Goal: Information Seeking & Learning: Learn about a topic

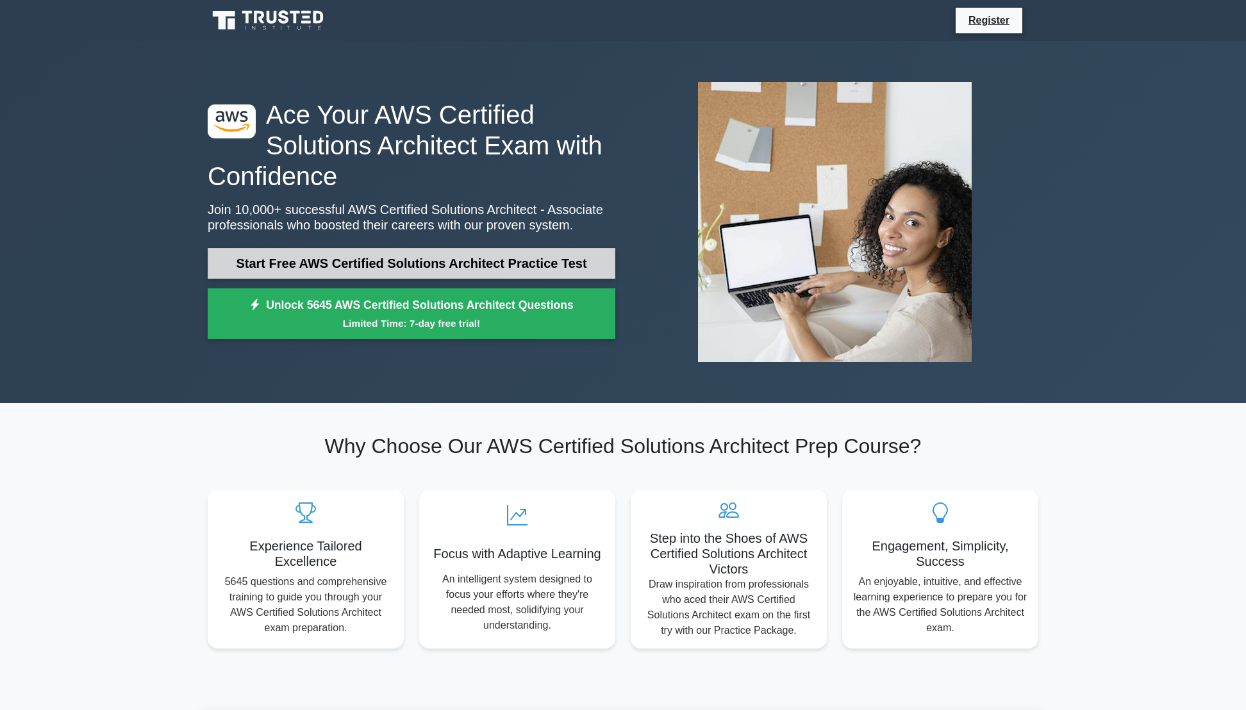
click at [476, 272] on link "Start Free AWS Certified Solutions Architect Practice Test" at bounding box center [412, 263] width 408 height 31
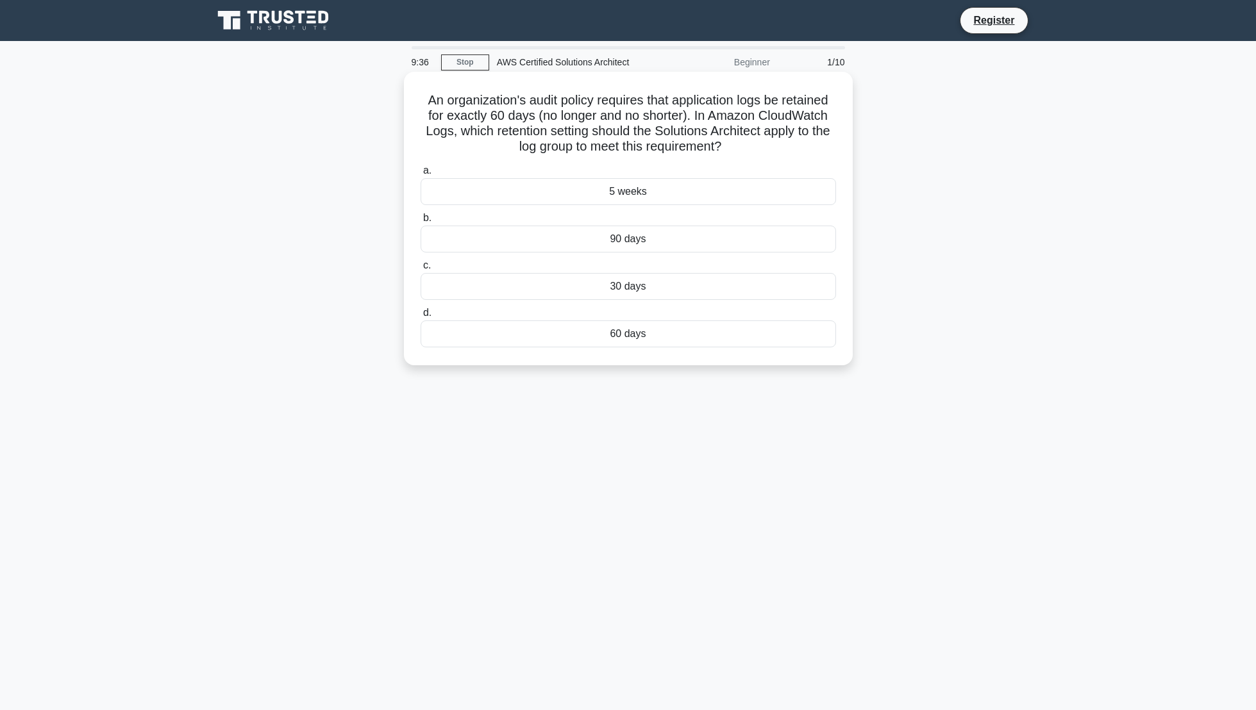
click at [626, 333] on div "60 days" at bounding box center [628, 334] width 415 height 27
click at [421, 317] on input "d. 60 days" at bounding box center [421, 313] width 0 height 8
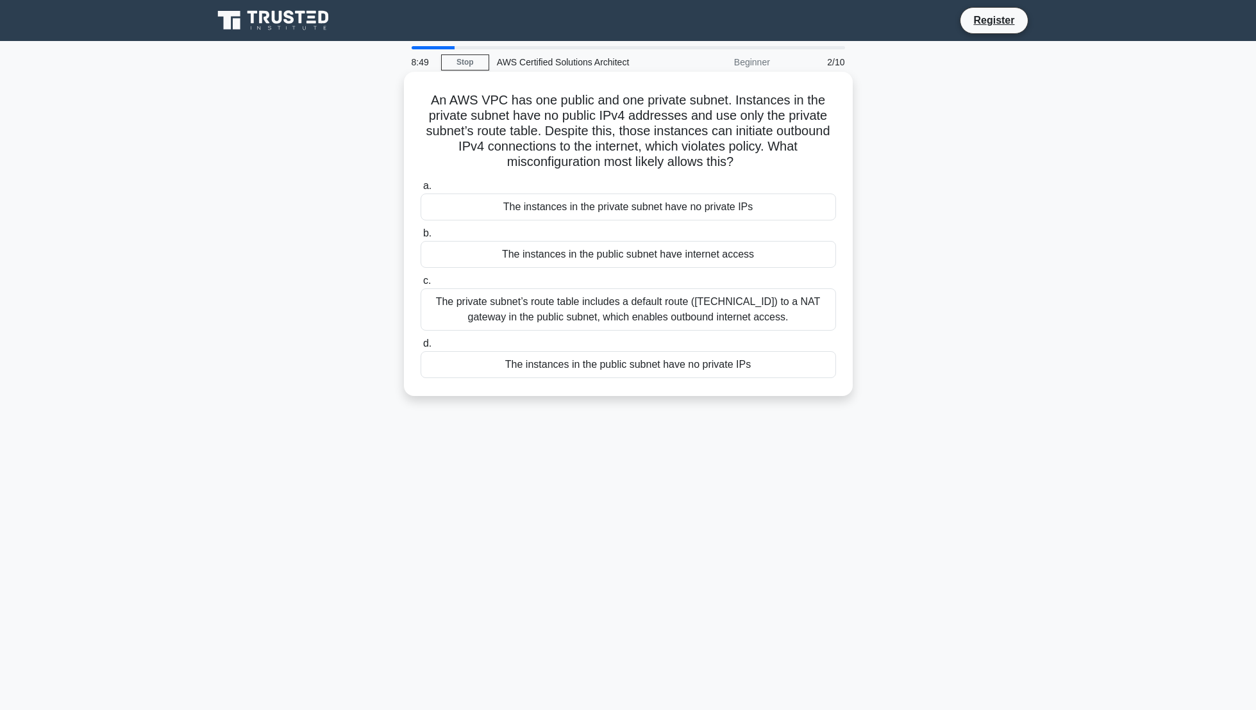
click at [693, 311] on div "The private subnet’s route table includes a default route ([TECHNICAL_ID]) to a…" at bounding box center [628, 309] width 415 height 42
click at [421, 285] on input "c. The private subnet’s route table includes a default route ([TECHNICAL_ID]) t…" at bounding box center [421, 281] width 0 height 8
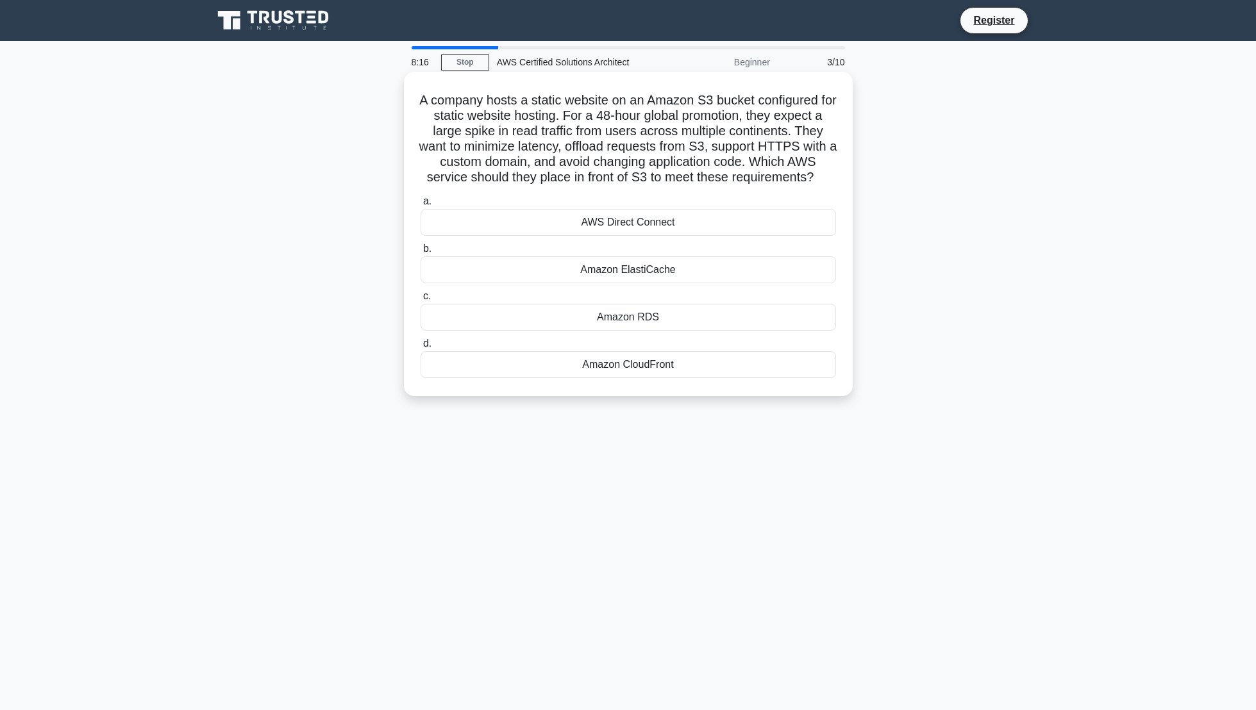
click at [684, 378] on div "Amazon CloudFront" at bounding box center [628, 364] width 415 height 27
click at [421, 348] on input "d. Amazon CloudFront" at bounding box center [421, 344] width 0 height 8
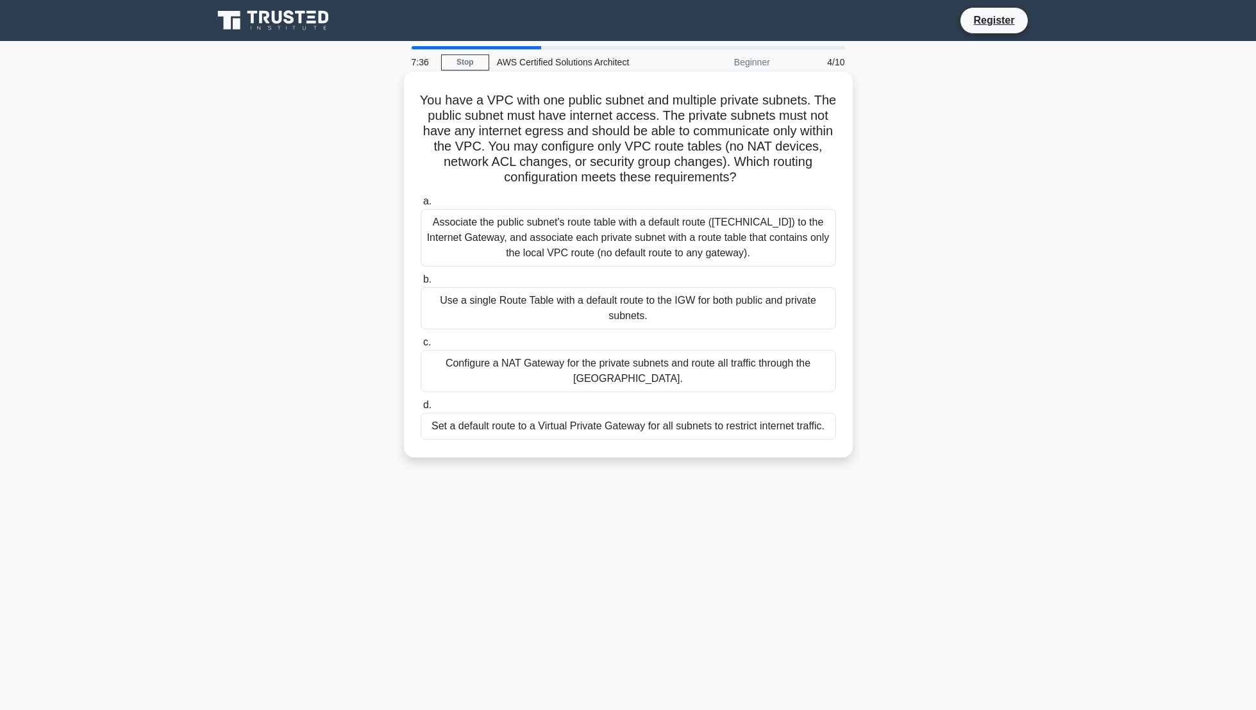
click at [801, 392] on div "Configure a NAT Gateway for the private subnets and route all traffic through t…" at bounding box center [628, 371] width 415 height 42
click at [421, 347] on input "c. Configure a NAT Gateway for the private subnets and route all traffic throug…" at bounding box center [421, 342] width 0 height 8
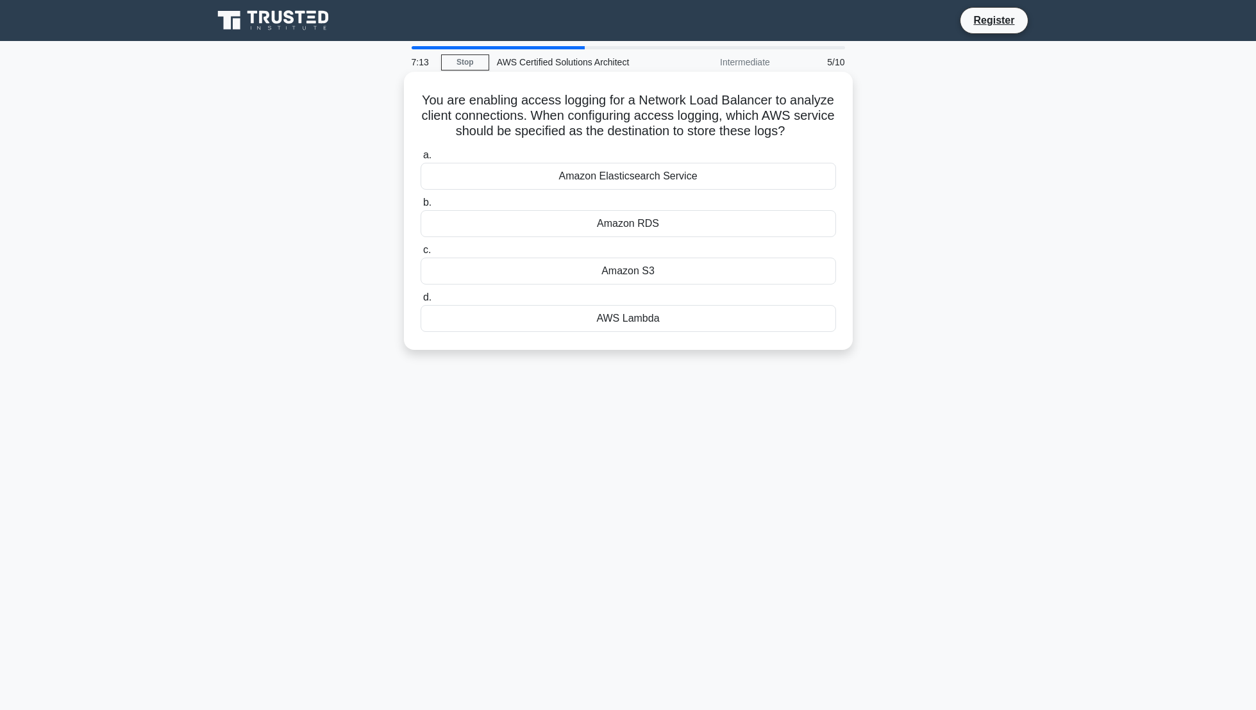
click at [747, 284] on div "Amazon S3" at bounding box center [628, 271] width 415 height 27
click at [421, 254] on input "c. Amazon S3" at bounding box center [421, 250] width 0 height 8
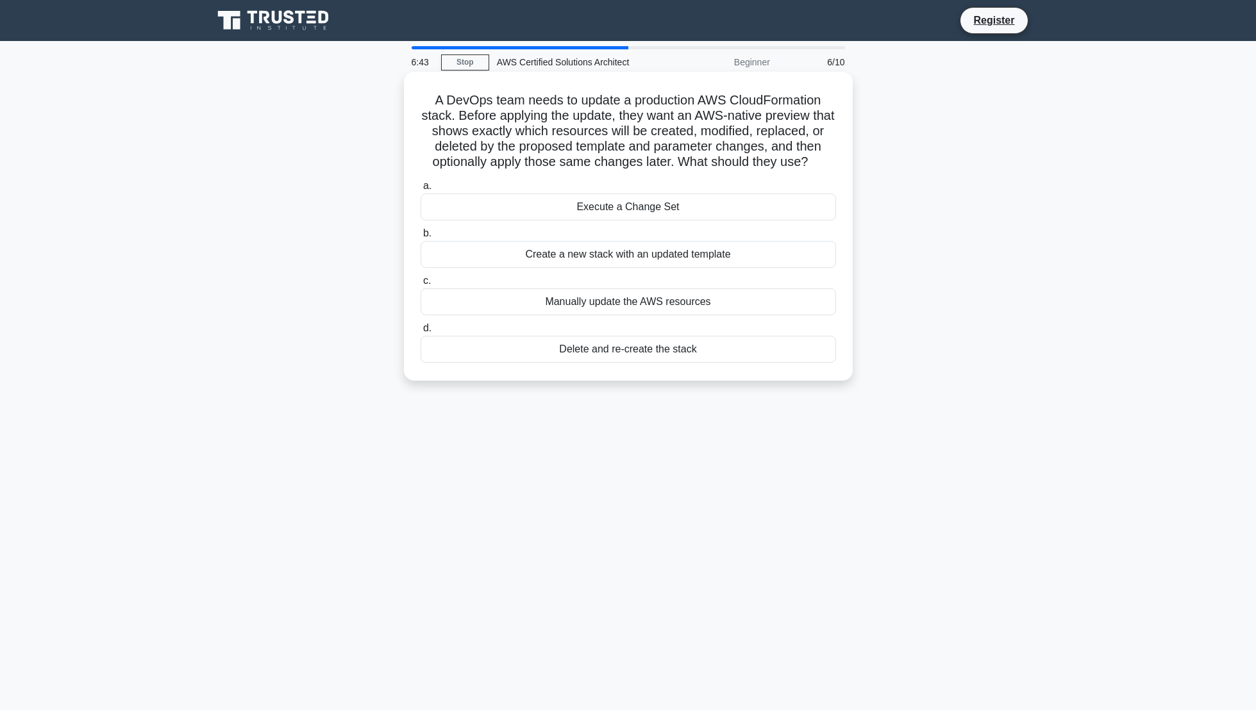
click at [746, 268] on div "Create a new stack with an updated template" at bounding box center [628, 254] width 415 height 27
click at [421, 238] on input "b. Create a new stack with an updated template" at bounding box center [421, 233] width 0 height 8
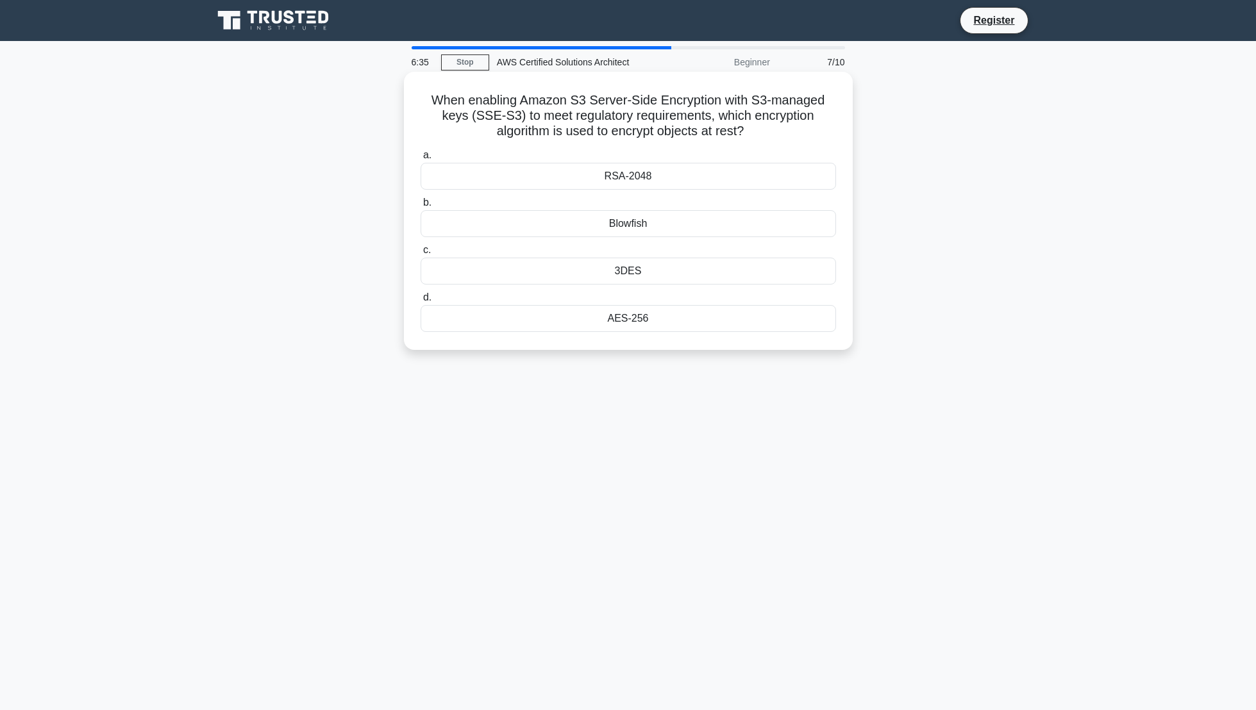
click at [698, 320] on div "AES-256" at bounding box center [628, 318] width 415 height 27
click at [421, 302] on input "d. AES-256" at bounding box center [421, 298] width 0 height 8
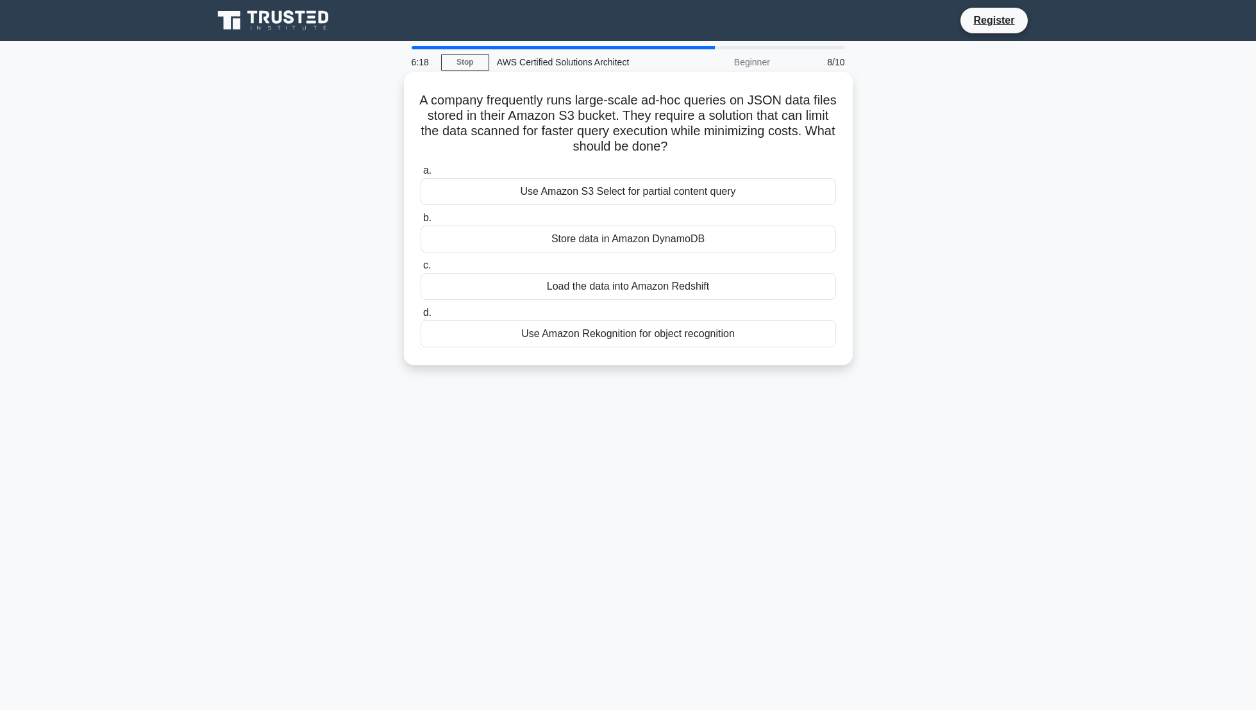
click at [785, 190] on div "Use Amazon S3 Select for partial content query" at bounding box center [628, 191] width 415 height 27
click at [421, 175] on input "a. Use Amazon S3 Select for partial content query" at bounding box center [421, 171] width 0 height 8
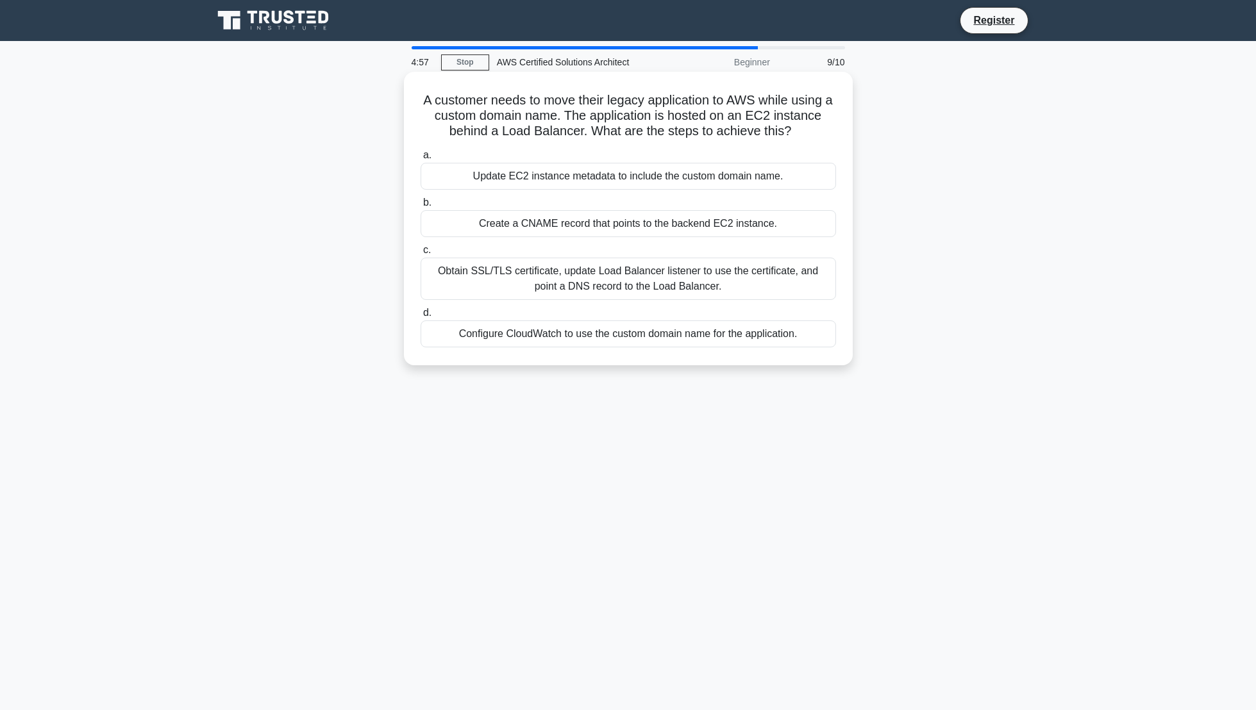
click at [778, 283] on div "Obtain SSL/TLS certificate, update Load Balancer listener to use the certificat…" at bounding box center [628, 279] width 415 height 42
click at [421, 254] on input "c. Obtain SSL/TLS certificate, update Load Balancer listener to use the certifi…" at bounding box center [421, 250] width 0 height 8
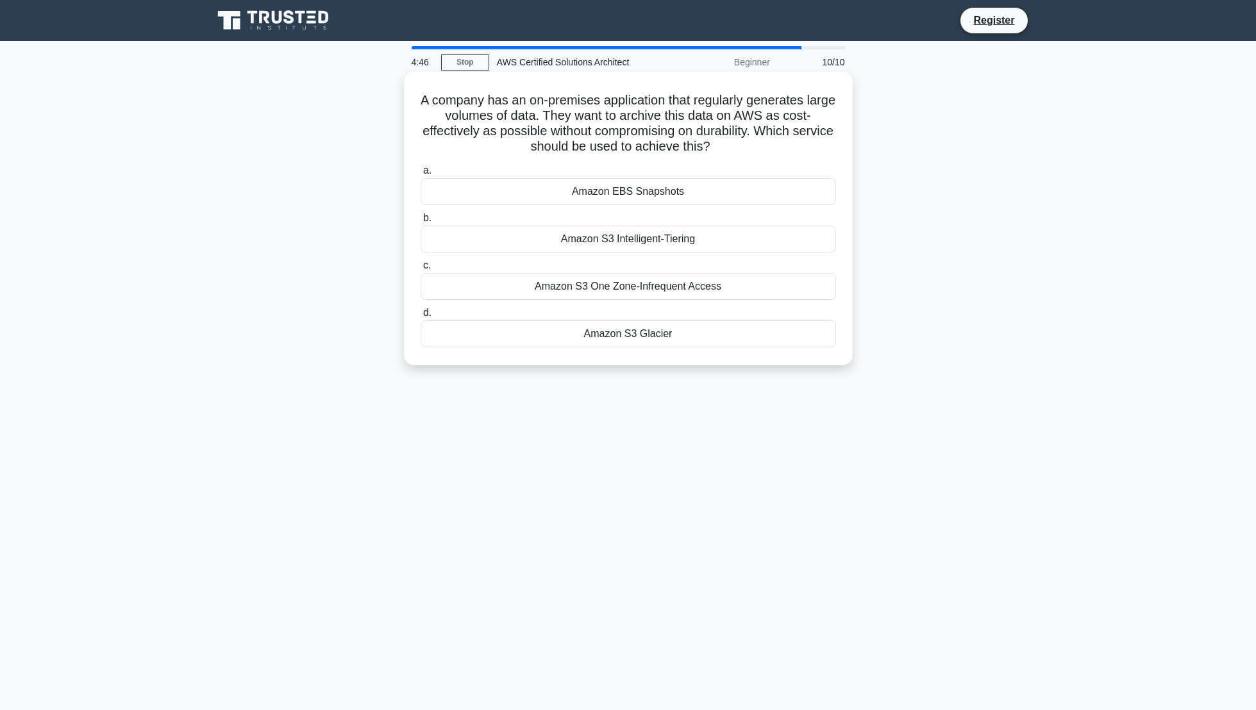
click at [749, 335] on div "Amazon S3 Glacier" at bounding box center [628, 334] width 415 height 27
click at [421, 317] on input "d. Amazon S3 Glacier" at bounding box center [421, 313] width 0 height 8
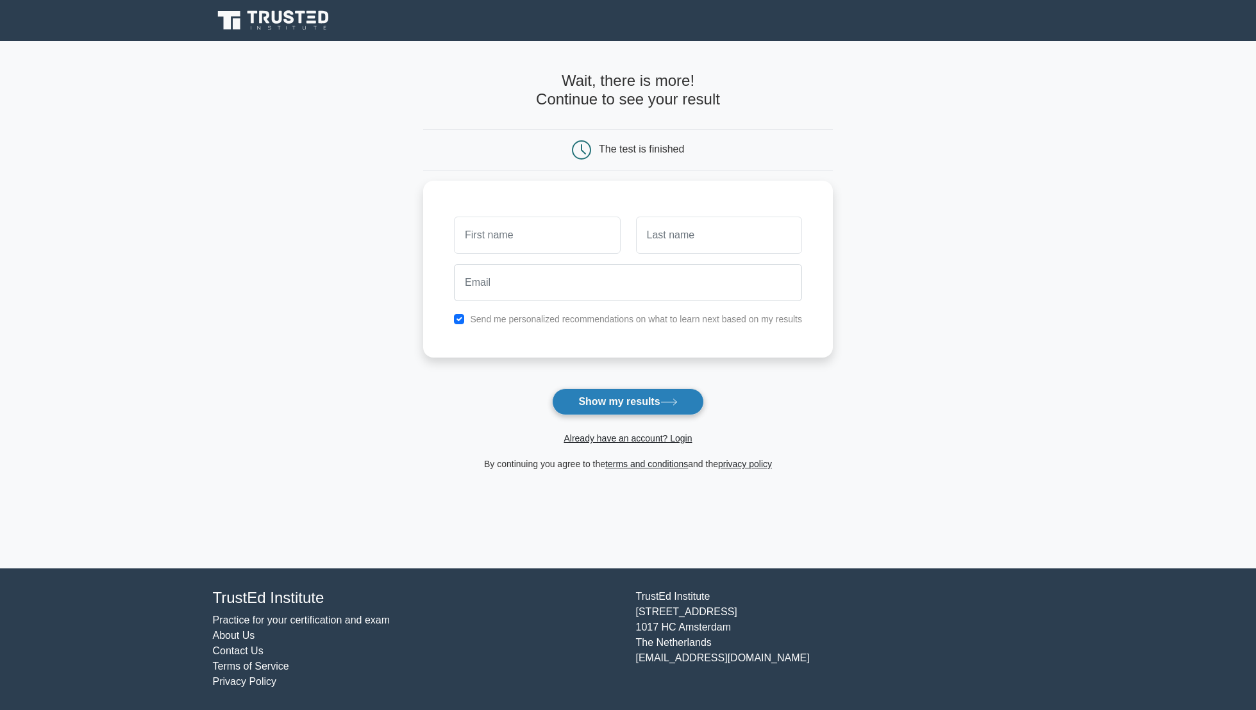
click at [595, 399] on button "Show my results" at bounding box center [627, 401] width 151 height 27
click at [454, 318] on input "checkbox" at bounding box center [459, 316] width 10 height 10
checkbox input "false"
click at [592, 251] on div at bounding box center [536, 231] width 181 height 47
click at [677, 387] on form "Wait, there is more! Continue to see your result The test is finished and the" at bounding box center [628, 272] width 410 height 400
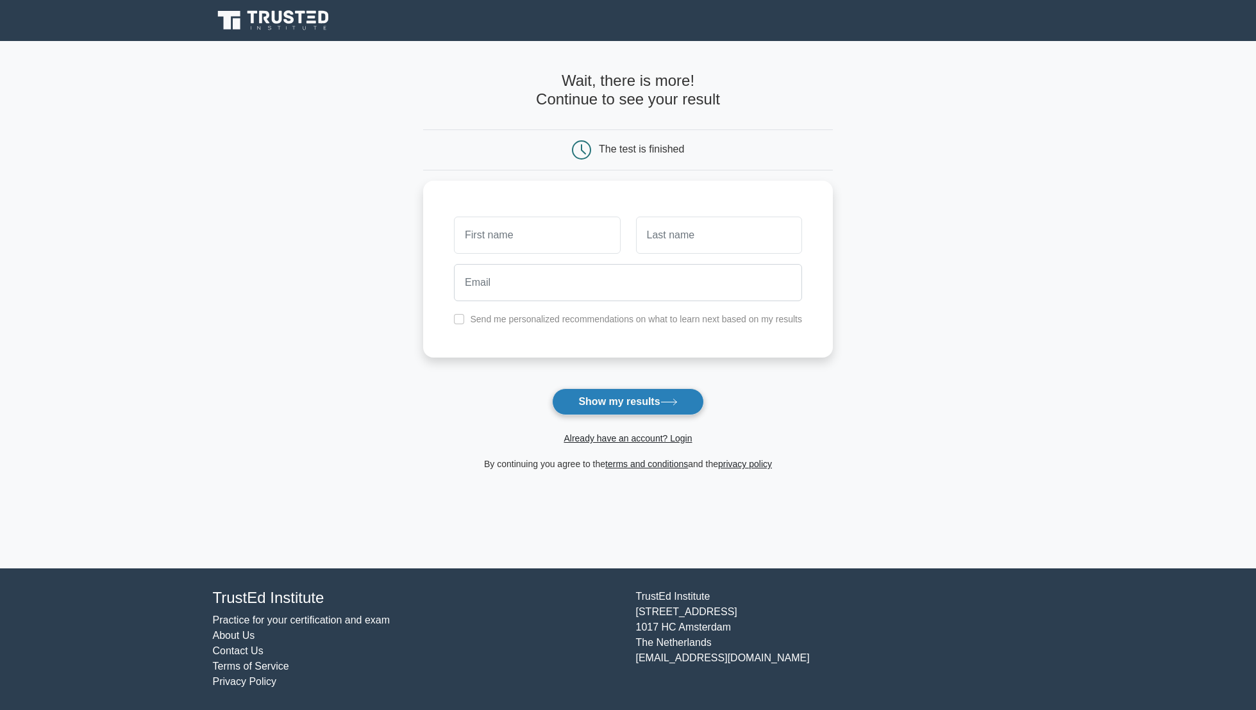
click at [637, 403] on button "Show my results" at bounding box center [627, 401] width 151 height 27
